Goal: Navigation & Orientation: Find specific page/section

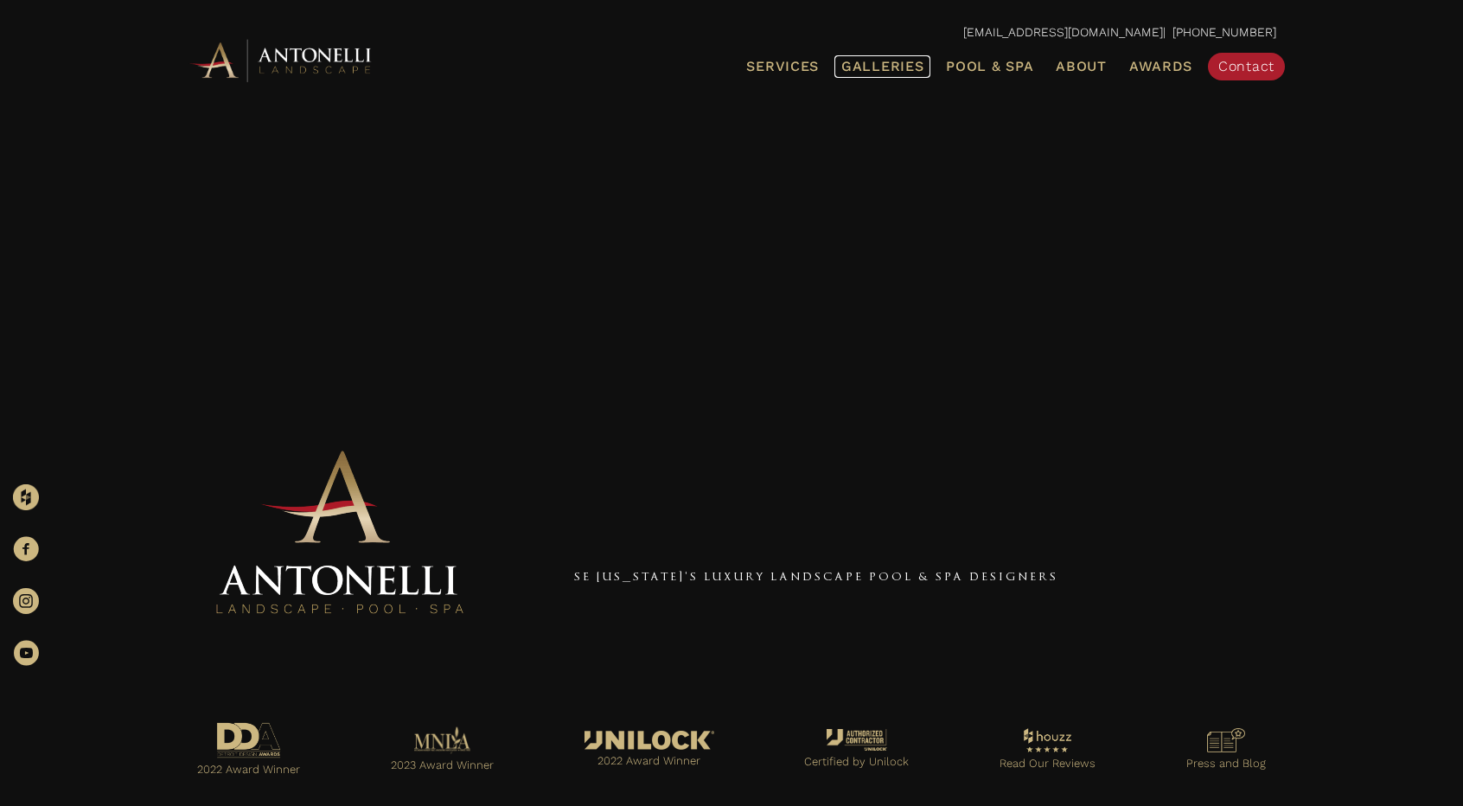
click at [908, 61] on span "Galleries" at bounding box center [882, 66] width 82 height 16
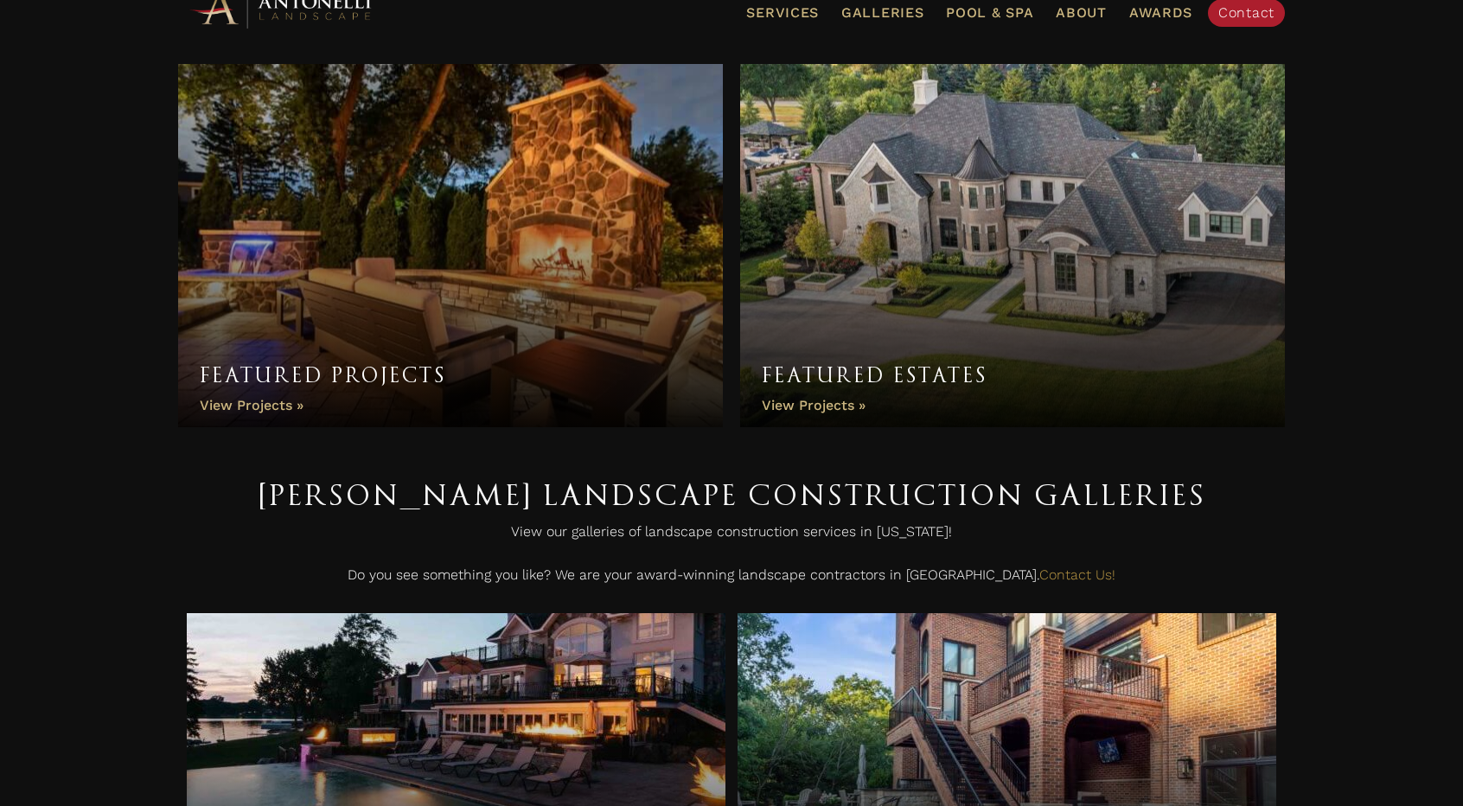
scroll to position [86, 0]
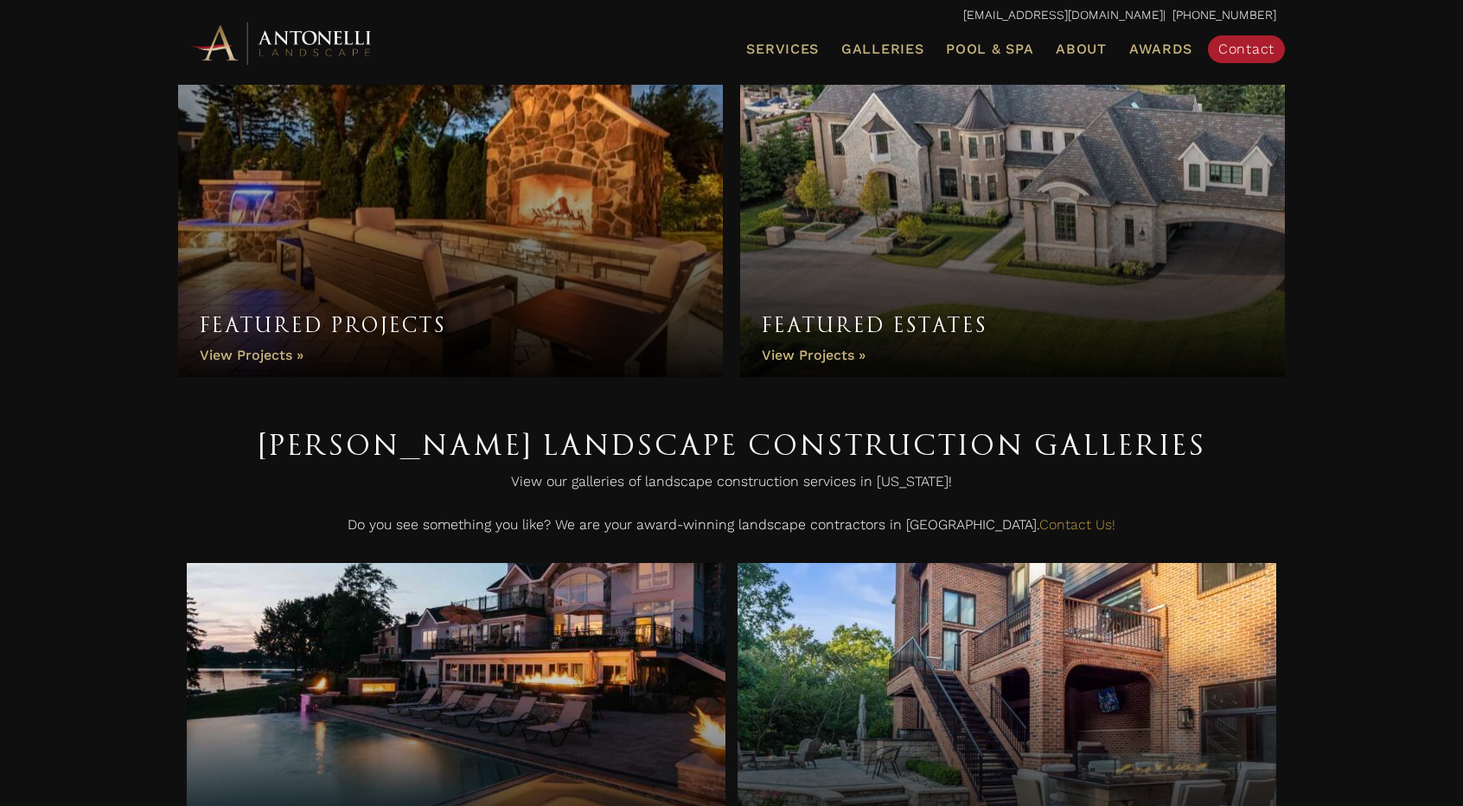
click at [809, 357] on link "Featured Estates" at bounding box center [1012, 195] width 545 height 363
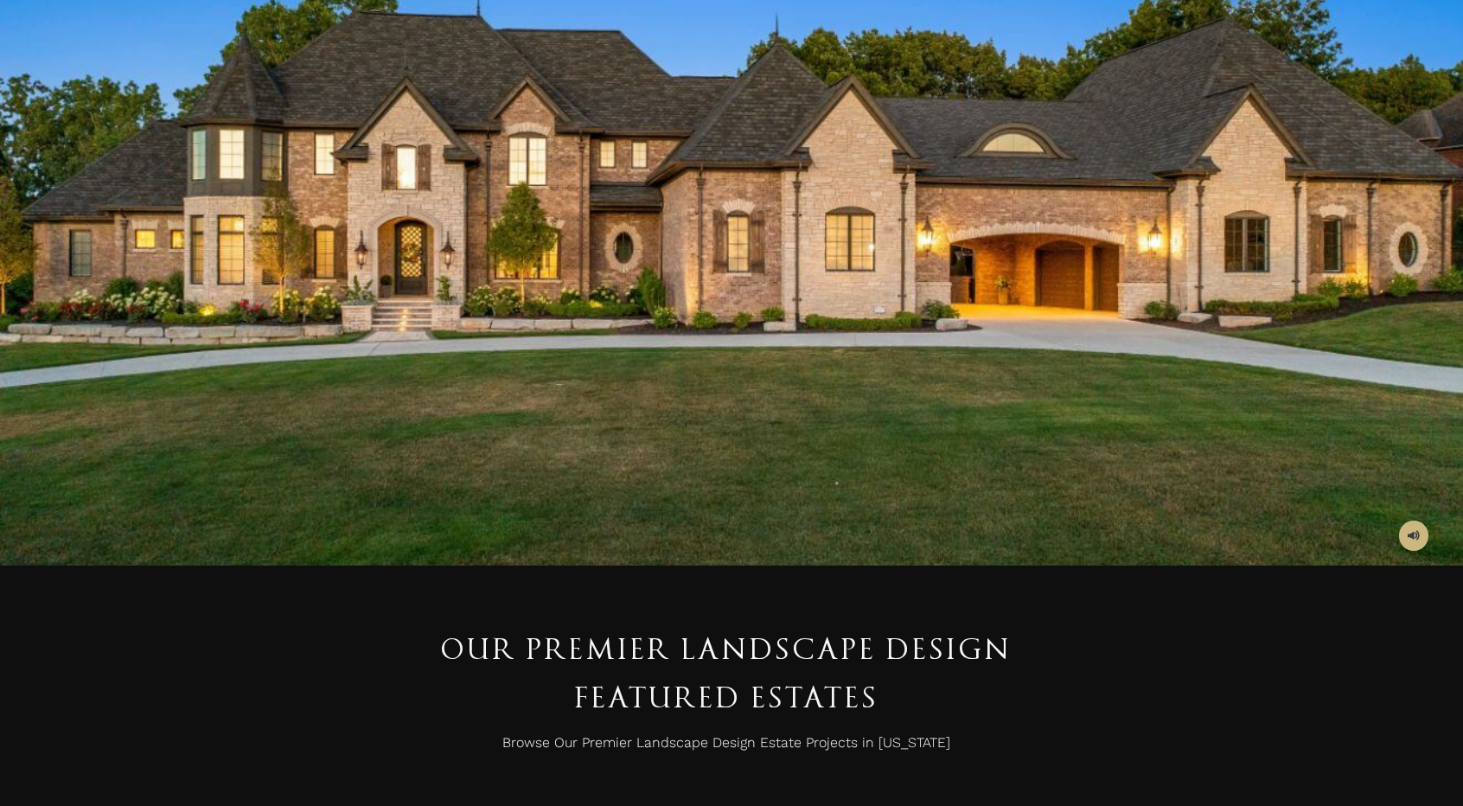
scroll to position [173, 0]
